Goal: Check status

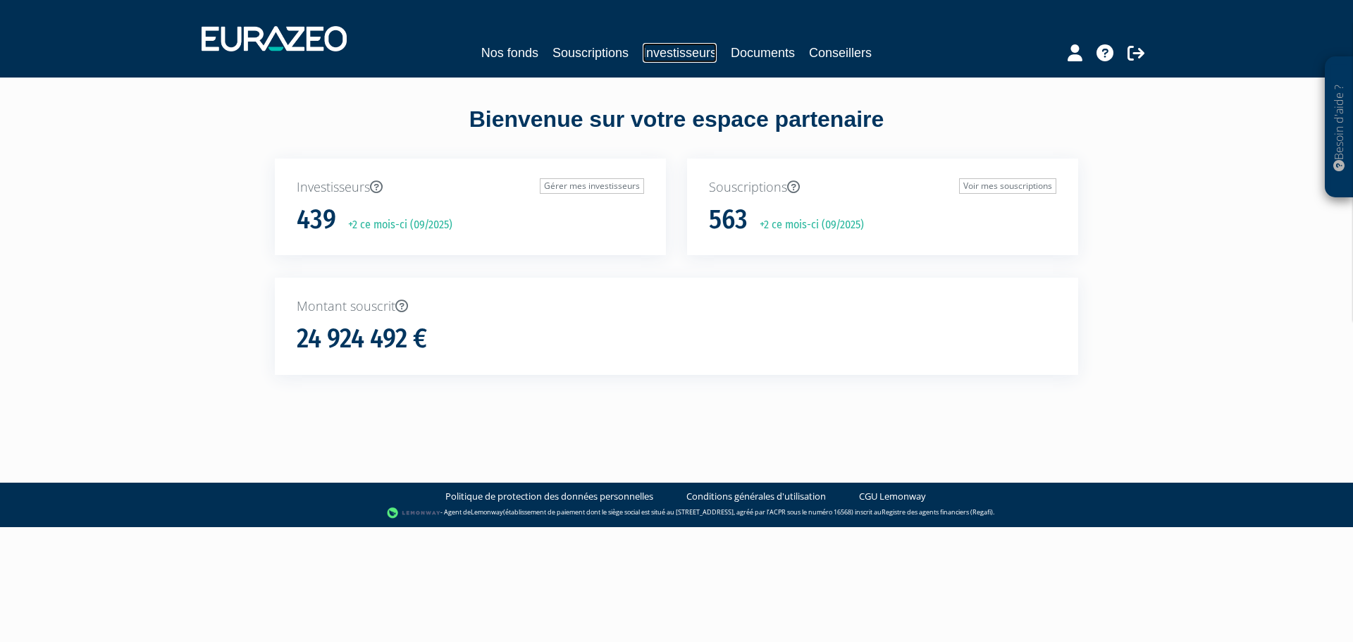
click at [660, 50] on link "Investisseurs" at bounding box center [680, 53] width 74 height 20
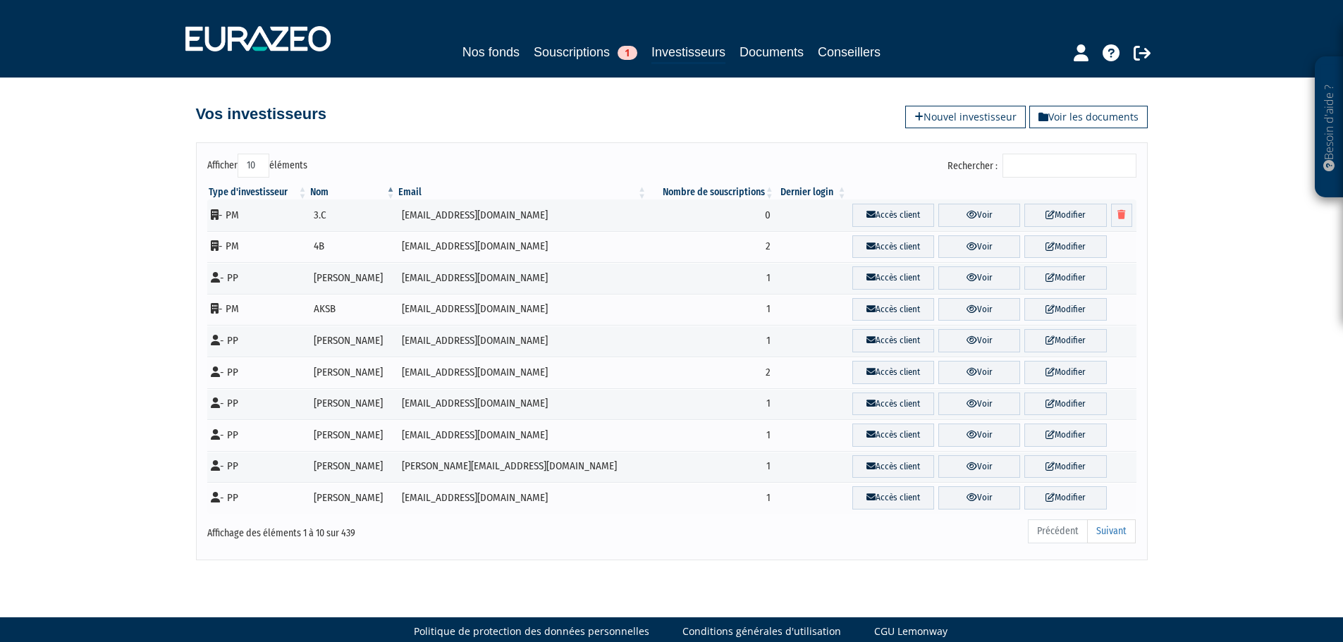
click at [1033, 164] on input "Rechercher :" at bounding box center [1069, 166] width 134 height 24
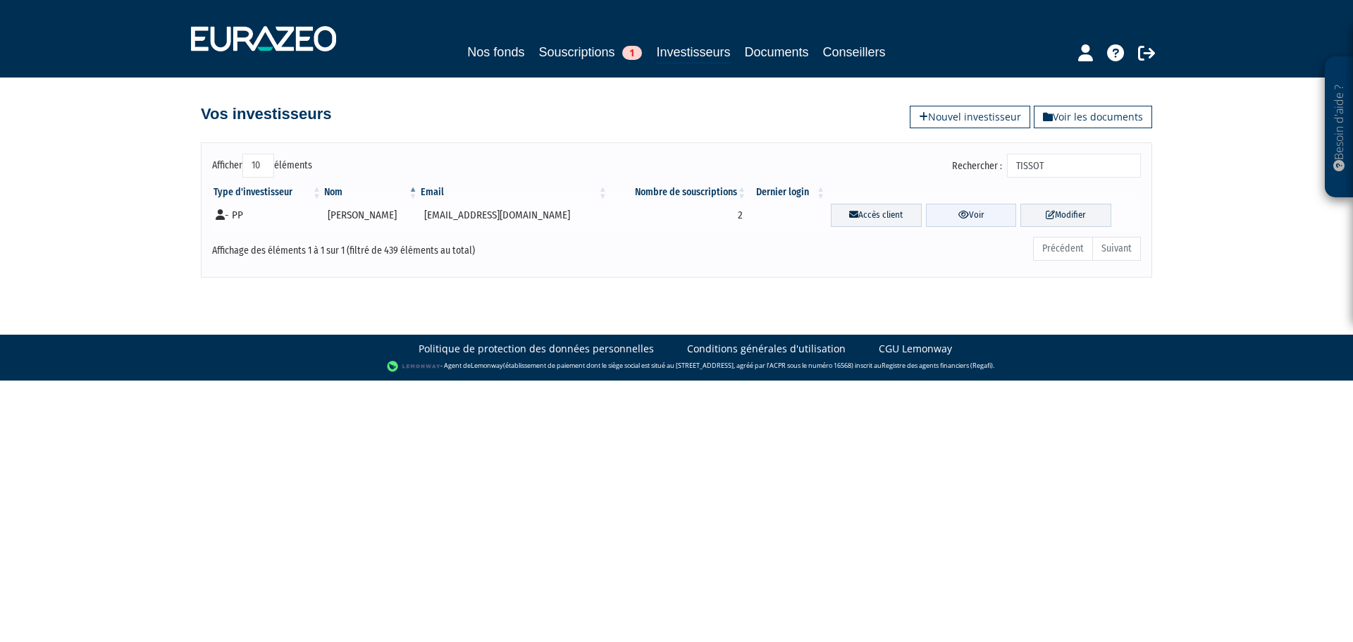
type input "TISSOT"
click at [977, 209] on link "Voir" at bounding box center [971, 215] width 91 height 23
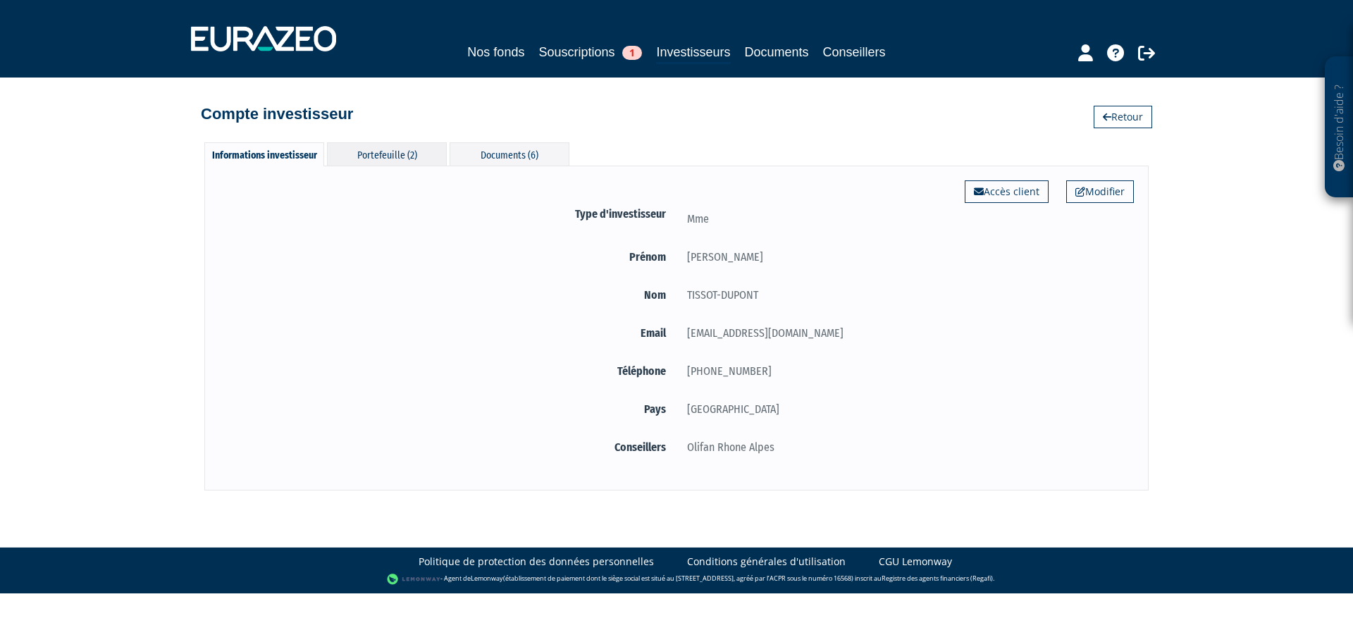
click at [402, 156] on div "Portefeuille (2)" at bounding box center [387, 153] width 120 height 23
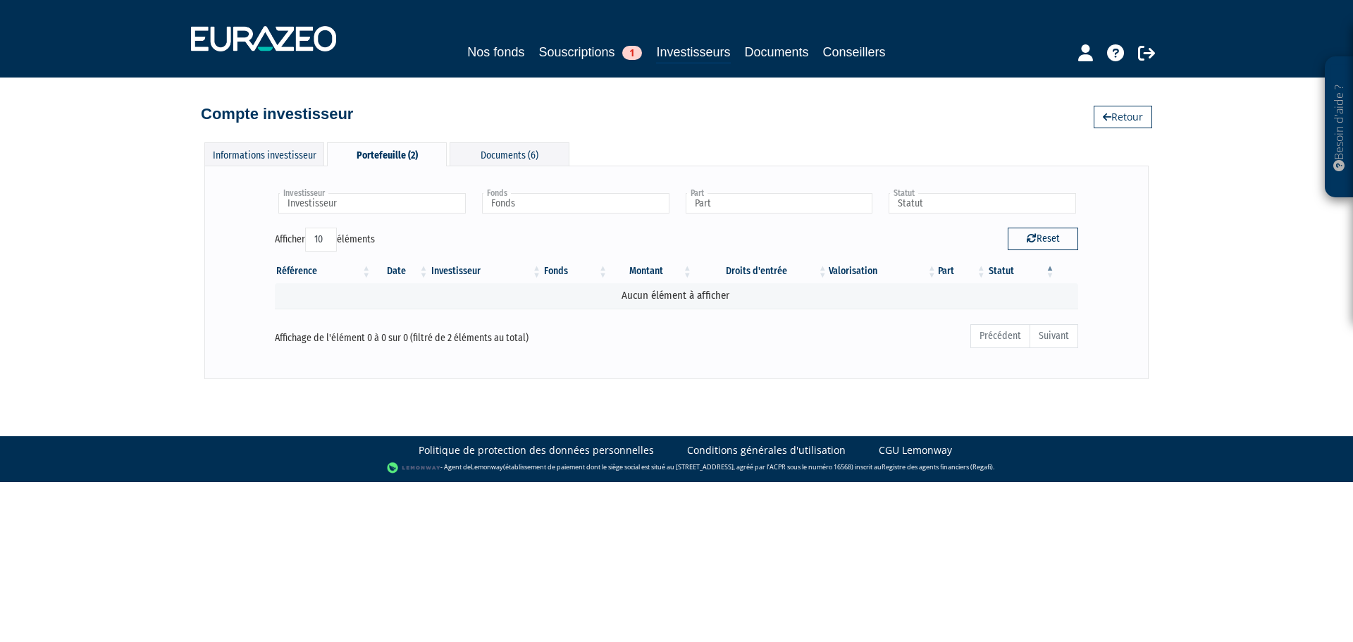
click at [707, 233] on div "Reset" at bounding box center [883, 241] width 412 height 27
click at [1032, 242] on icon "button" at bounding box center [1032, 238] width 10 height 10
type input "Investisseur"
type input "Fonds"
type input "Part"
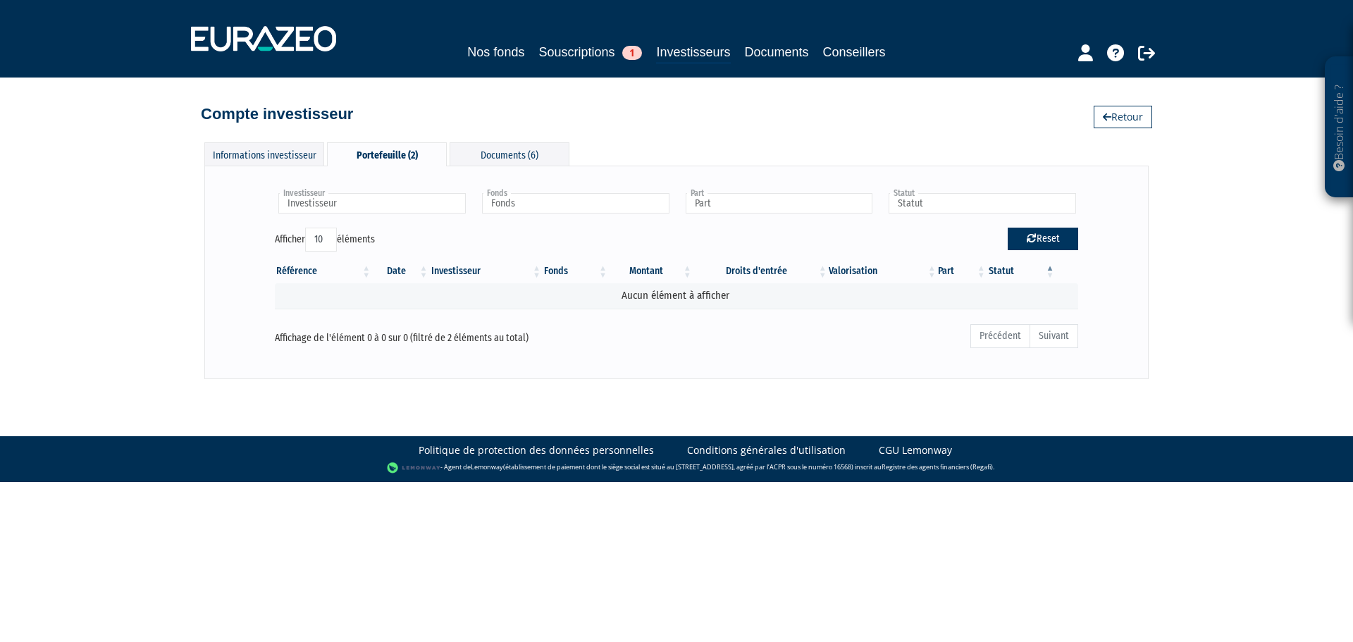
type input "Statut"
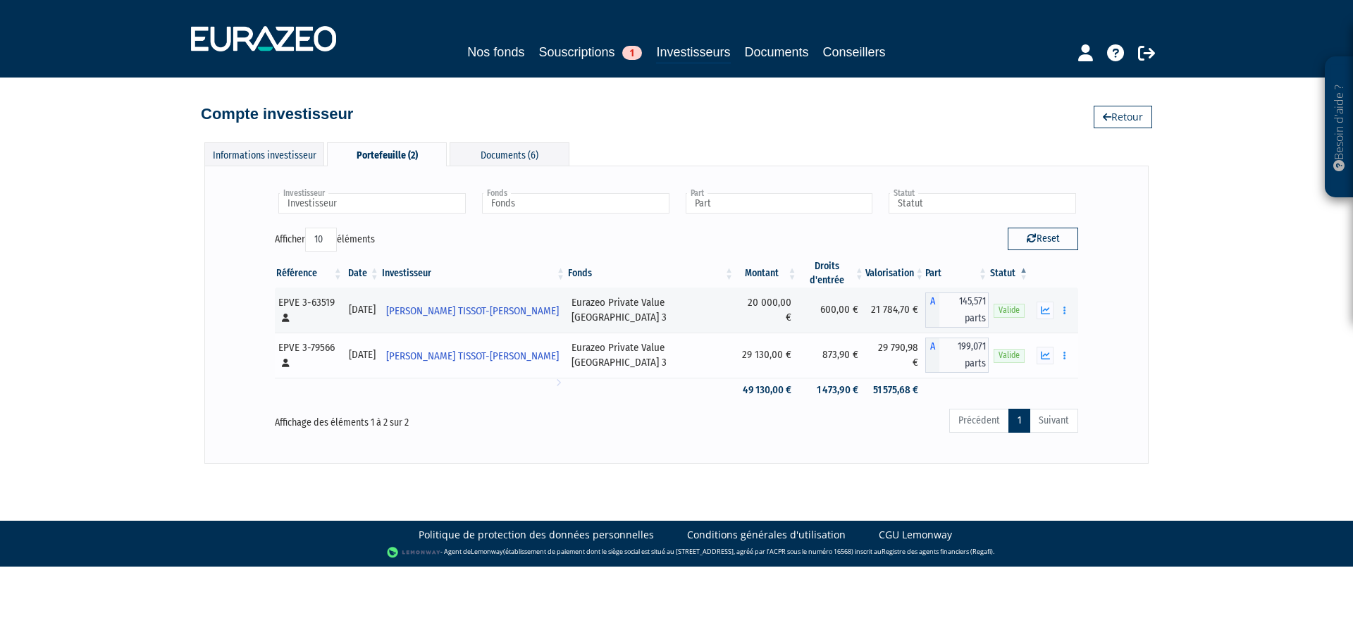
click at [749, 333] on td "29 130,00 €" at bounding box center [766, 355] width 63 height 45
click at [735, 298] on td "20 000,00 €" at bounding box center [766, 310] width 63 height 45
click at [620, 378] on td at bounding box center [651, 390] width 168 height 25
click at [735, 333] on td "29 130,00 €" at bounding box center [766, 355] width 63 height 45
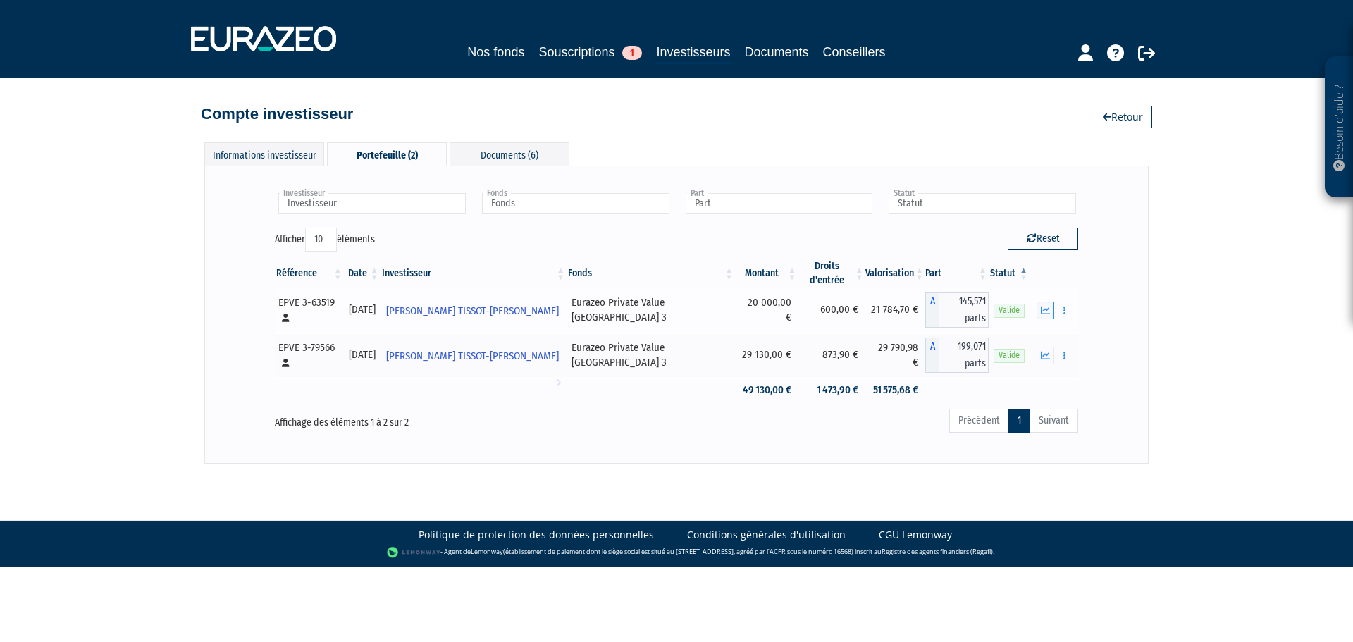
click at [1045, 306] on icon "button" at bounding box center [1045, 310] width 9 height 9
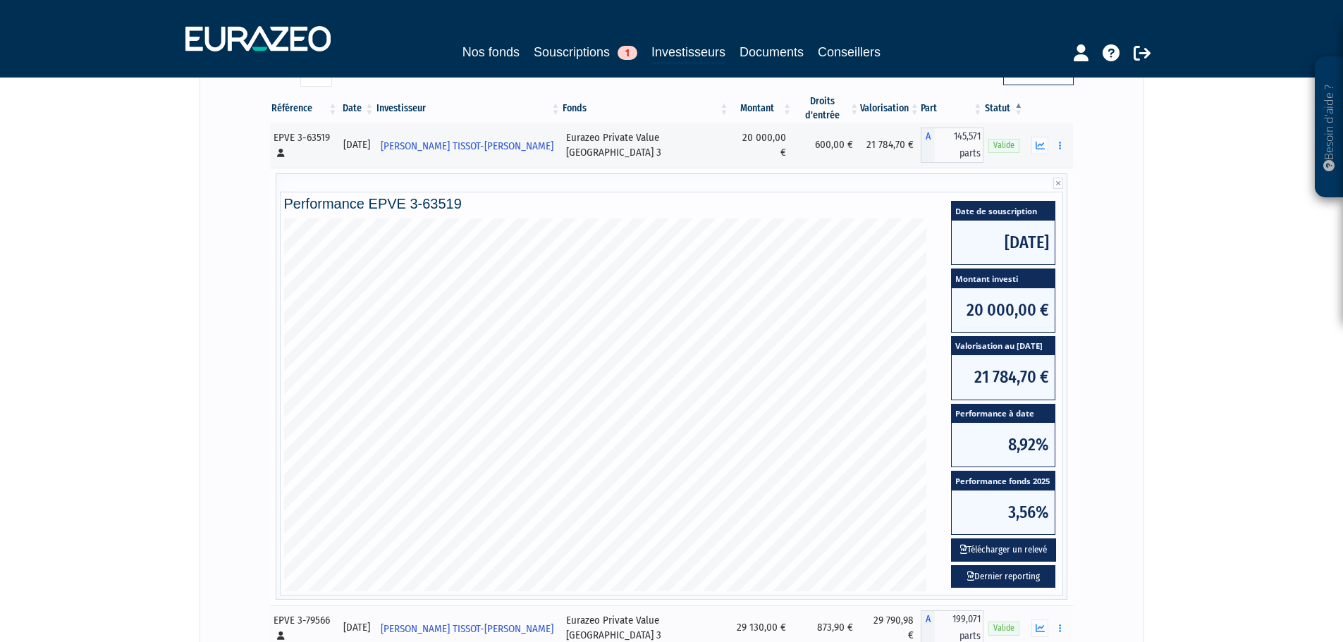
scroll to position [324, 0]
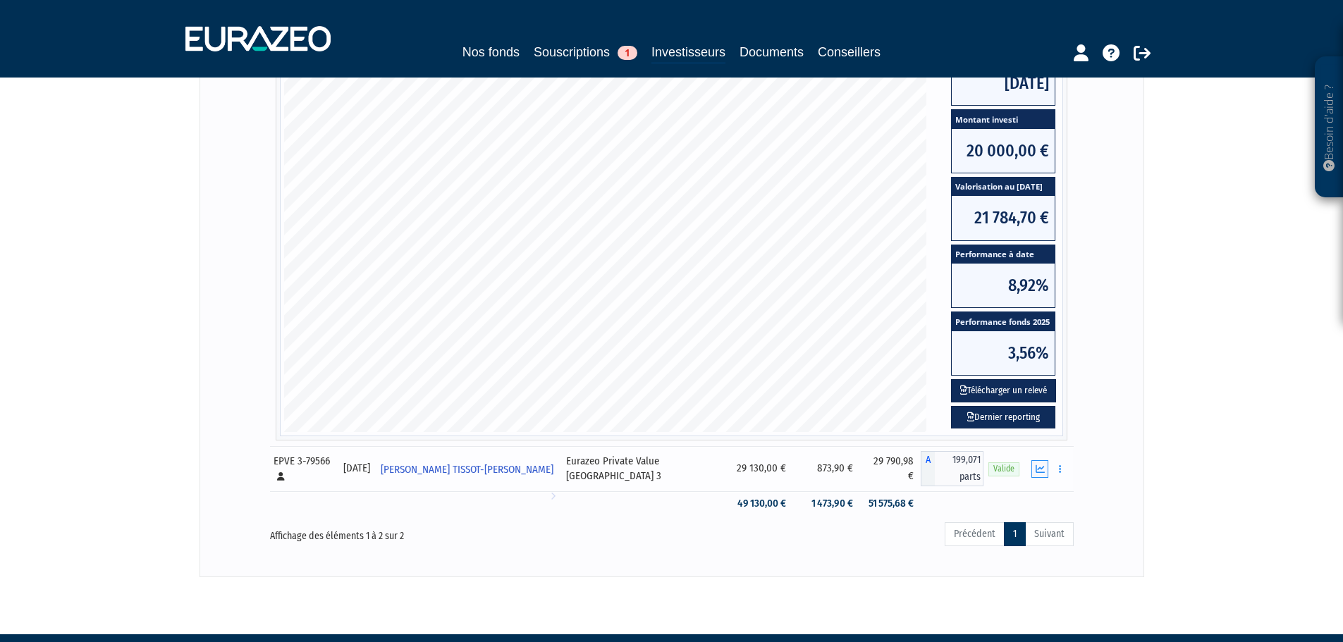
click at [1041, 464] on icon "button" at bounding box center [1039, 468] width 9 height 9
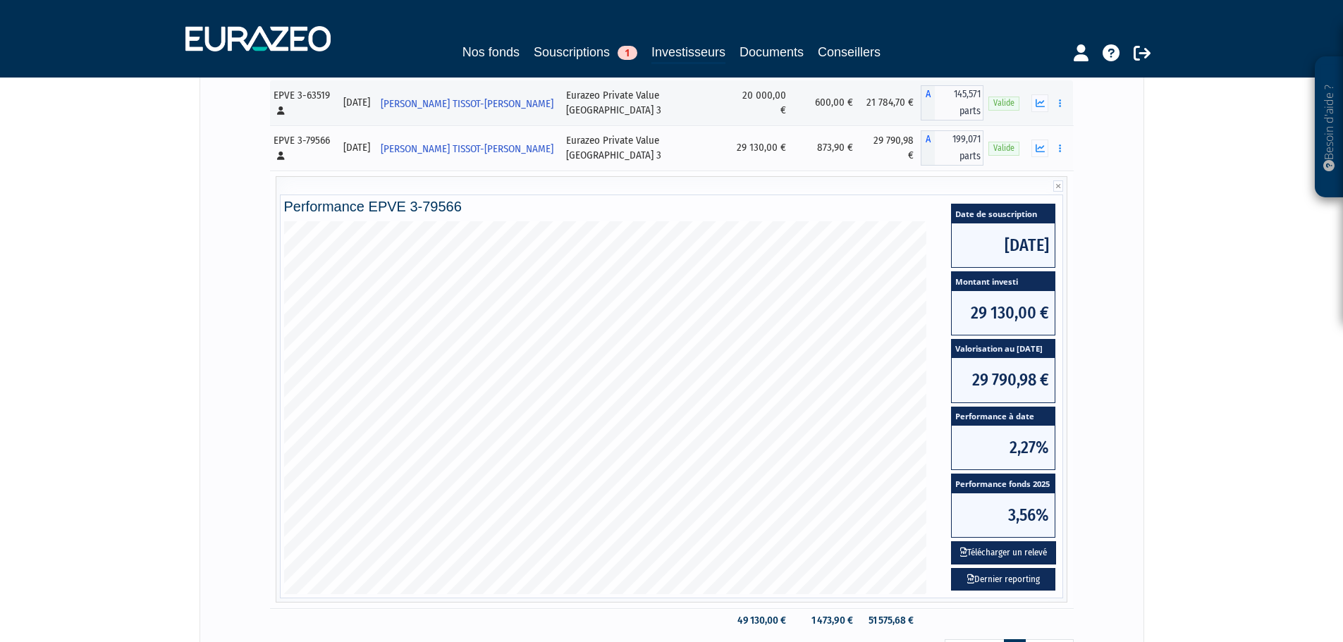
scroll to position [211, 0]
